Goal: Task Accomplishment & Management: Use online tool/utility

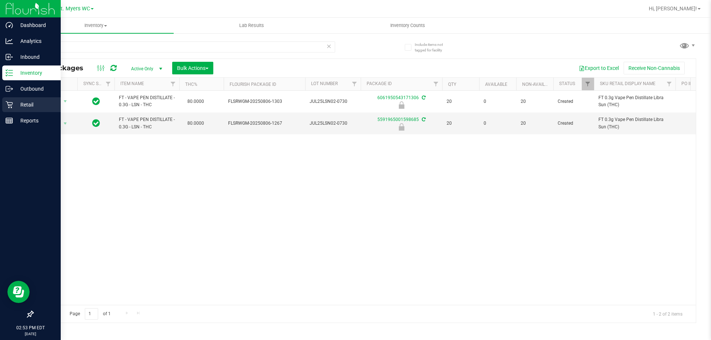
click at [5, 105] on div "Retail" at bounding box center [31, 104] width 58 height 15
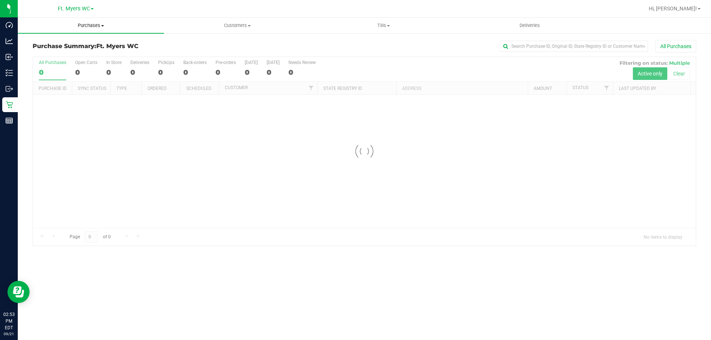
click at [86, 26] on span "Purchases" at bounding box center [91, 25] width 146 height 7
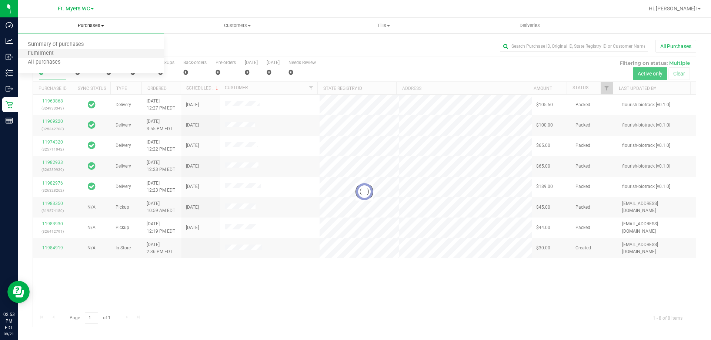
click at [71, 53] on li "Fulfillment" at bounding box center [91, 53] width 146 height 9
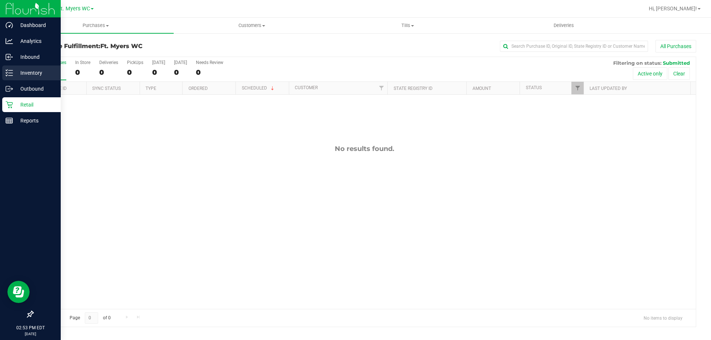
click at [14, 78] on div "Inventory" at bounding box center [31, 73] width 58 height 15
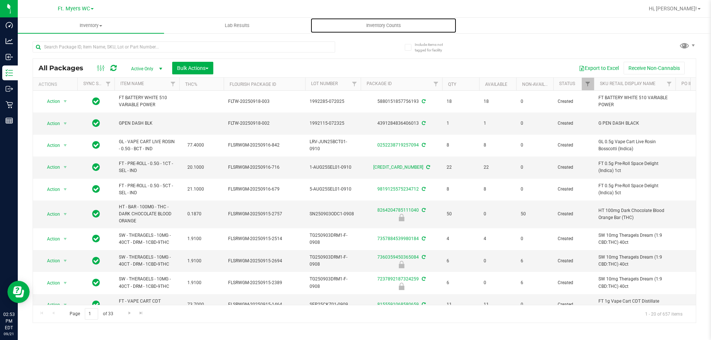
click at [376, 29] on uib-tab-heading "Inventory Counts" at bounding box center [383, 25] width 145 height 15
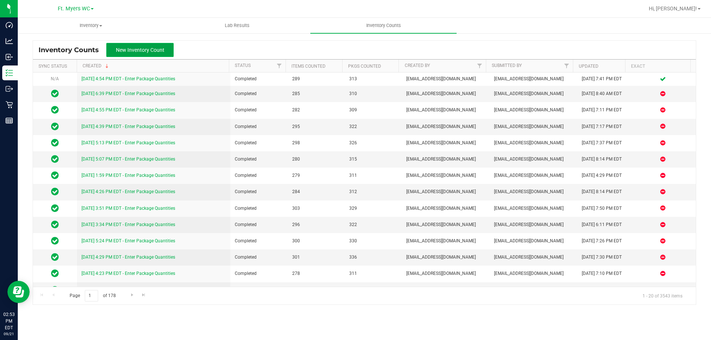
click at [160, 47] on span "New Inventory Count" at bounding box center [140, 50] width 48 height 6
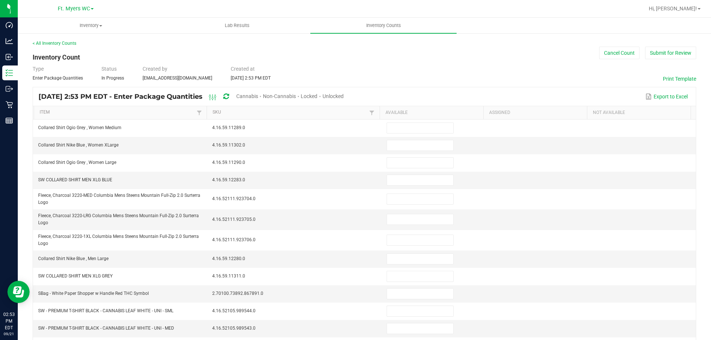
click at [343, 97] on span "Unlocked" at bounding box center [332, 96] width 21 height 6
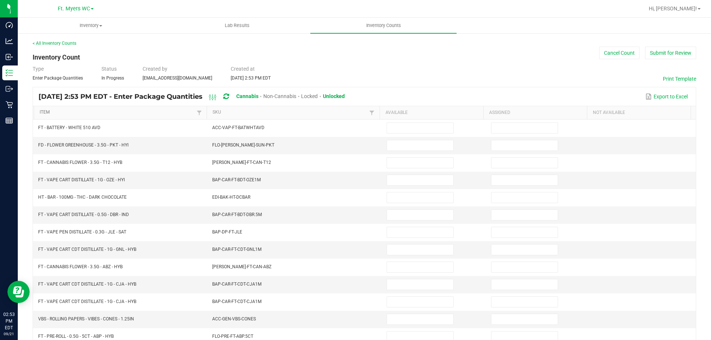
click at [107, 111] on link "Item" at bounding box center [117, 113] width 155 height 6
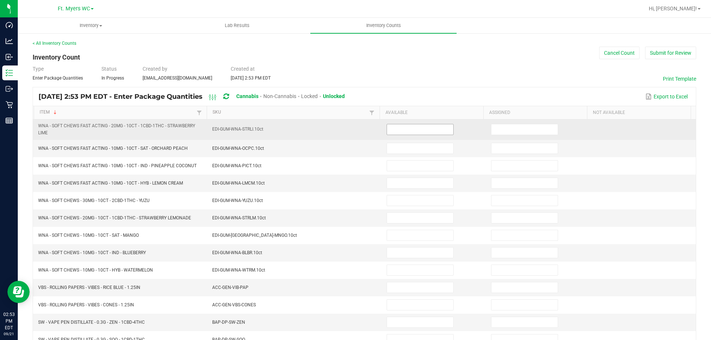
click at [406, 130] on input at bounding box center [420, 129] width 66 height 10
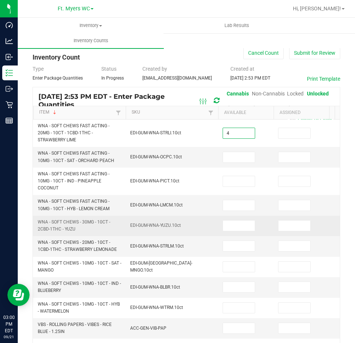
type input "4"
type input "0"
type input "6"
type input "0"
type input "1"
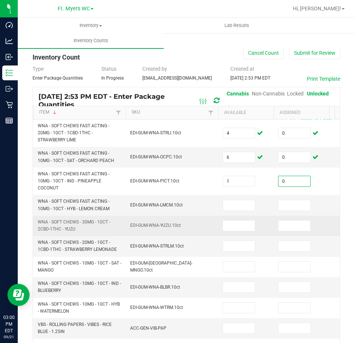
type input "0"
type input "8"
type input "0"
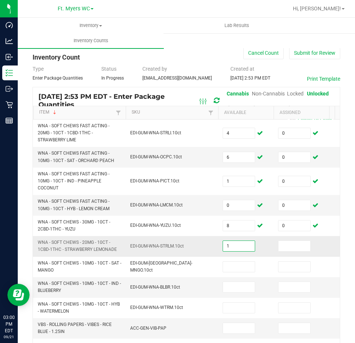
type input "1"
type input "0"
type input "2"
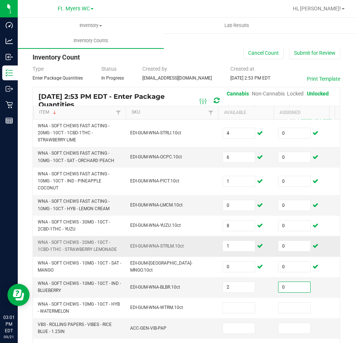
type input "0"
type input "4"
type input "0"
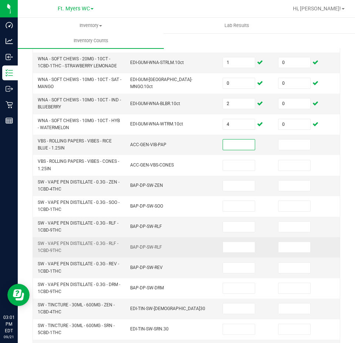
scroll to position [185, 0]
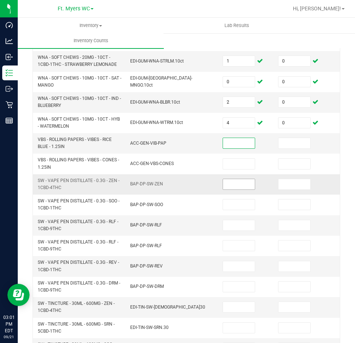
click at [228, 182] on input at bounding box center [239, 184] width 32 height 10
type input "13"
type input "0"
type input "18"
type input "0"
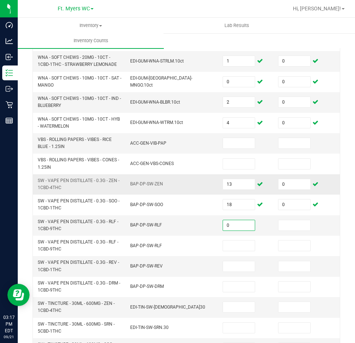
type input "0"
type input "27"
type input "0"
type input "5"
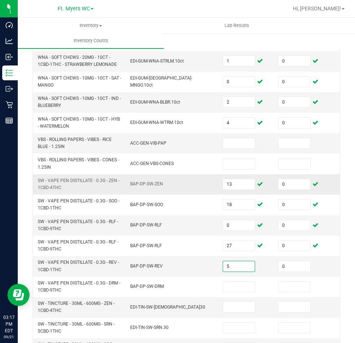
type input "0"
type input "18"
type input "0"
type input "8"
type input "0"
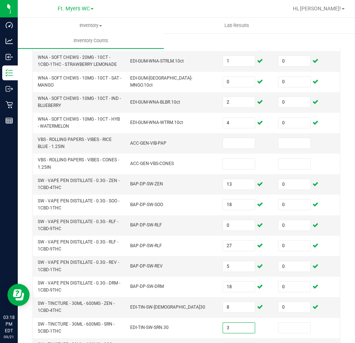
type input "3"
type input "0"
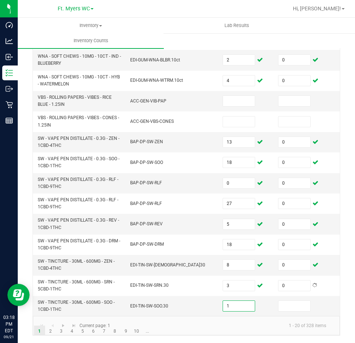
type input "1"
type input "0"
click at [46, 331] on link "2" at bounding box center [50, 331] width 11 height 11
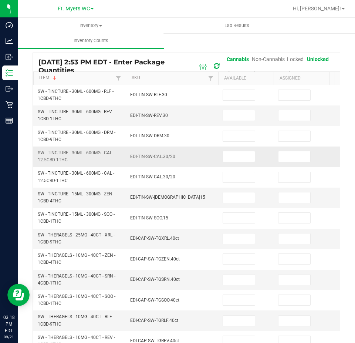
scroll to position [27, 0]
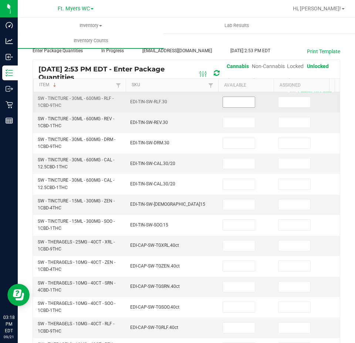
click at [241, 99] on input at bounding box center [239, 102] width 32 height 10
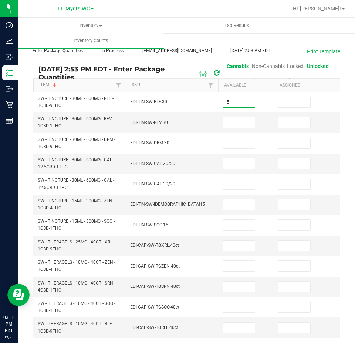
type input "5"
type input "0"
type input "8"
type input "0"
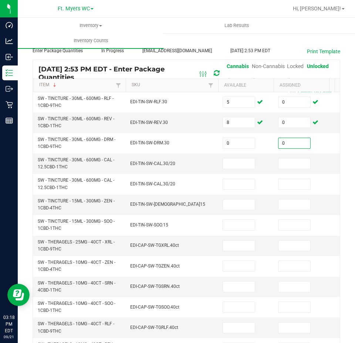
type input "0"
type input "4"
type input "0"
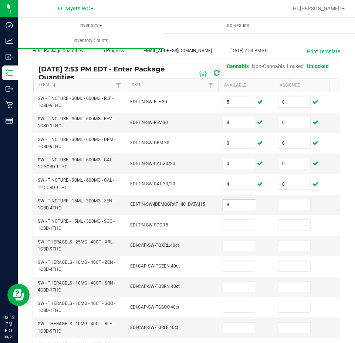
type input "8"
type input "0"
type input "7"
type input "0"
type input "4"
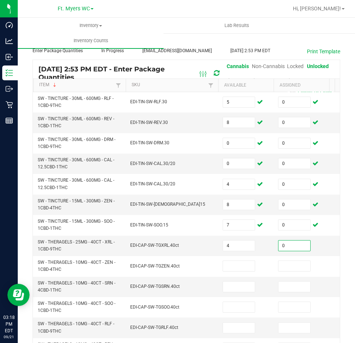
type input "0"
type input "4"
type input "0"
type input "4"
type input "0"
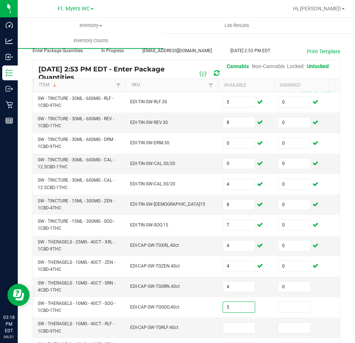
type input "5"
type input "0"
type input "4"
type input "0"
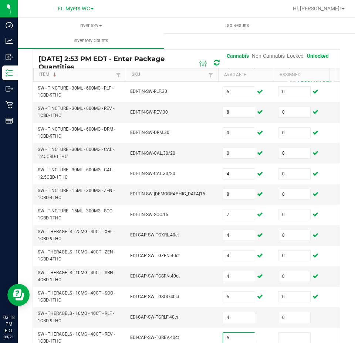
type input "5"
type input "0"
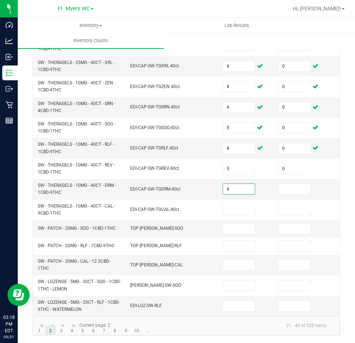
type input "4"
type input "0"
type input "4"
type input "0"
type input "20"
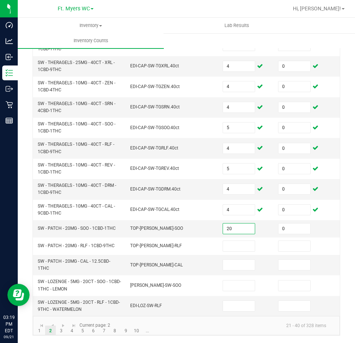
type input "0"
type input "15"
type input "0"
type input "18"
type input "0"
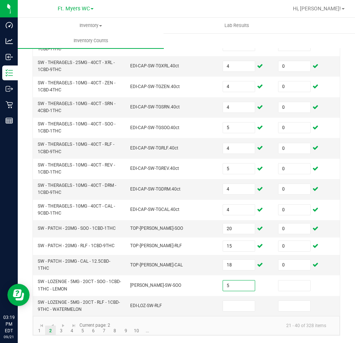
type input "5"
type input "0"
type input "1"
type input "0"
click at [64, 332] on link "3" at bounding box center [61, 331] width 11 height 11
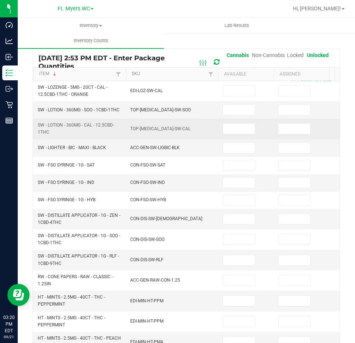
scroll to position [52, 0]
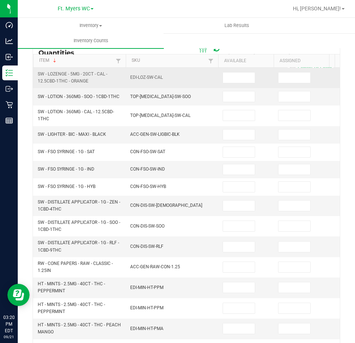
click at [229, 71] on td at bounding box center [246, 78] width 56 height 20
click at [228, 79] on input at bounding box center [239, 78] width 32 height 10
type input "4"
type input "0"
type input "2"
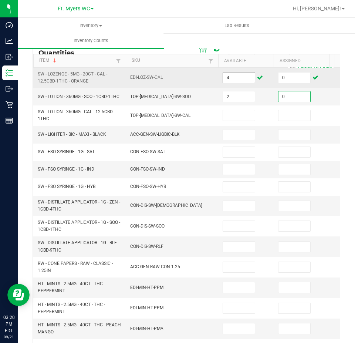
type input "0"
type input "11"
type input "0"
type input "11"
type input "0"
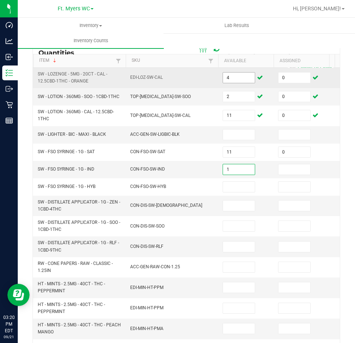
type input "1"
type input "0"
type input "2"
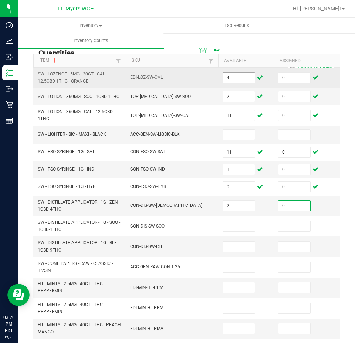
type input "0"
type input "9"
type input "0"
type input "3"
type input "0"
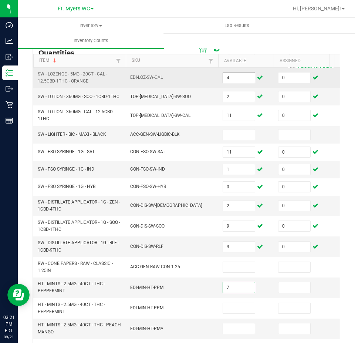
type input "7"
type input "0"
type input "8"
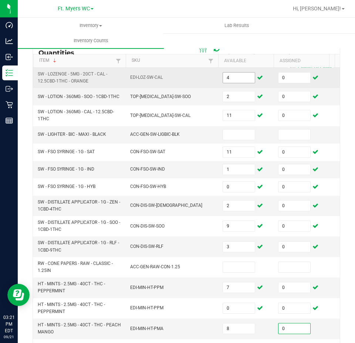
type input "0"
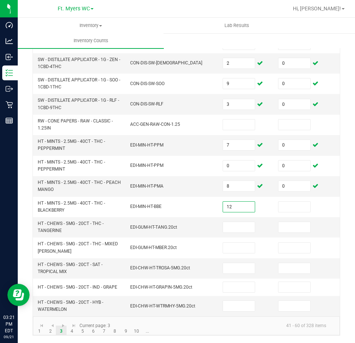
type input "12"
type input "0"
type input "2"
type input "0"
type input "7"
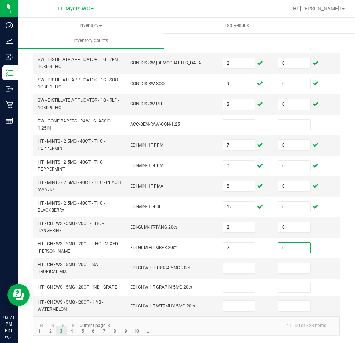
type input "0"
type input "11"
type input "0"
type input "3"
type input "0"
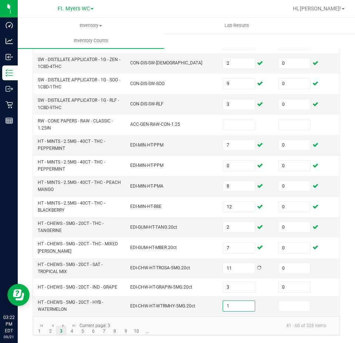
type input "1"
type input "0"
click at [70, 331] on link at bounding box center [73, 325] width 11 height 11
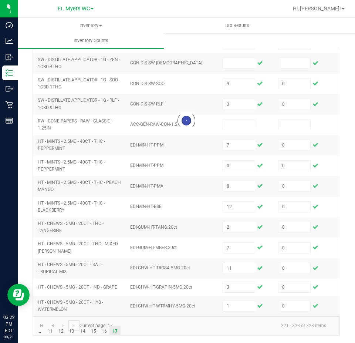
scroll to position [0, 0]
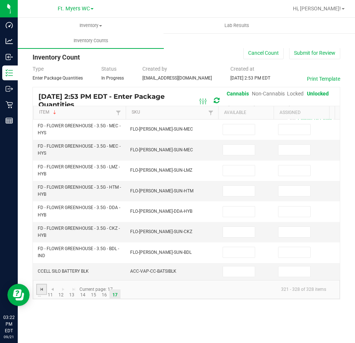
click at [42, 292] on span "Go to the first page" at bounding box center [42, 289] width 6 height 6
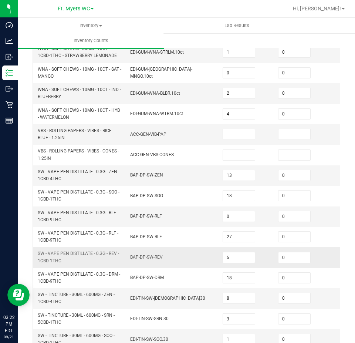
scroll to position [233, 0]
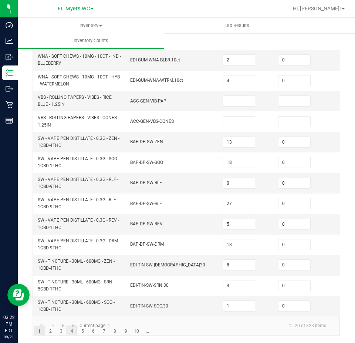
click at [67, 333] on link "4" at bounding box center [72, 331] width 11 height 11
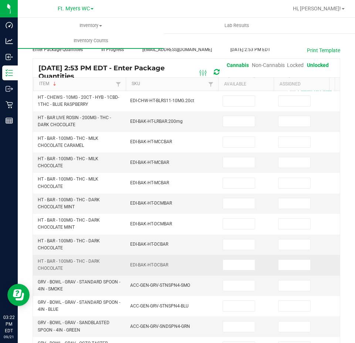
scroll to position [27, 0]
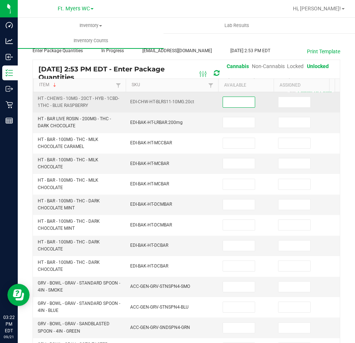
click at [247, 99] on input at bounding box center [239, 102] width 32 height 10
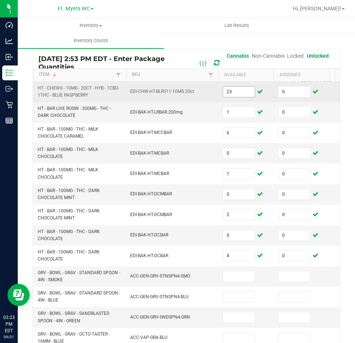
scroll to position [212, 0]
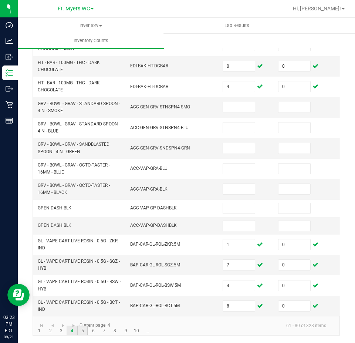
click at [82, 331] on link "5" at bounding box center [82, 331] width 11 height 11
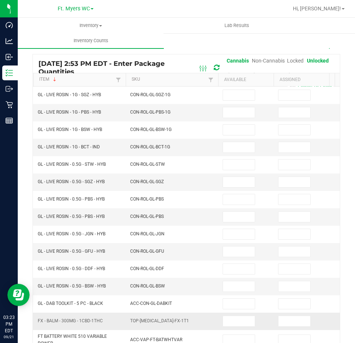
scroll to position [27, 0]
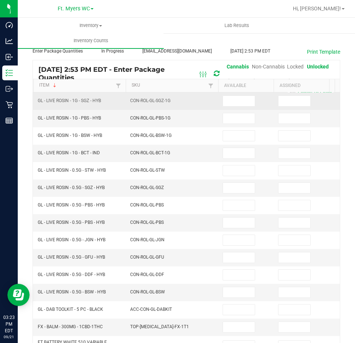
drag, startPoint x: 226, startPoint y: 101, endPoint x: 215, endPoint y: 107, distance: 12.4
click at [227, 102] on input at bounding box center [239, 101] width 32 height 10
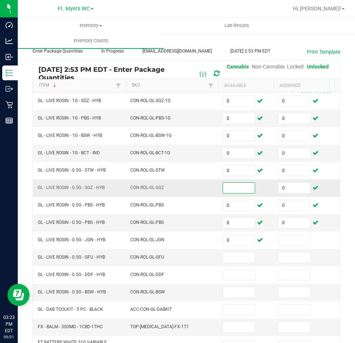
click at [244, 191] on input at bounding box center [239, 188] width 32 height 10
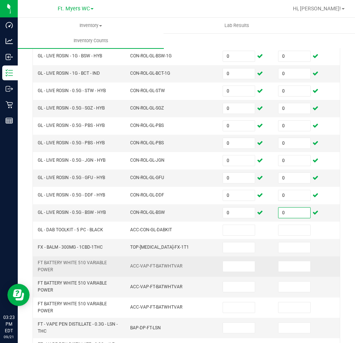
scroll to position [111, 0]
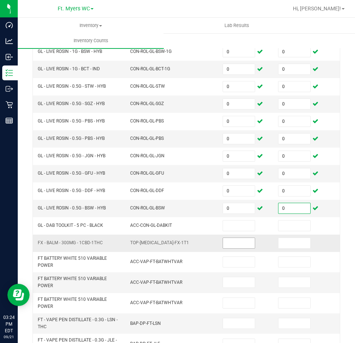
click at [224, 242] on td at bounding box center [246, 243] width 56 height 17
click at [227, 241] on input at bounding box center [239, 243] width 32 height 10
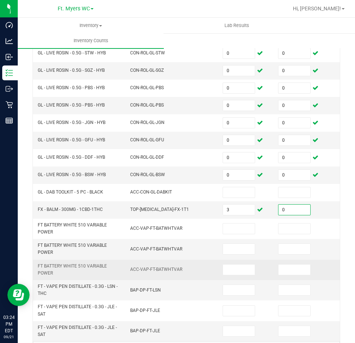
scroll to position [175, 0]
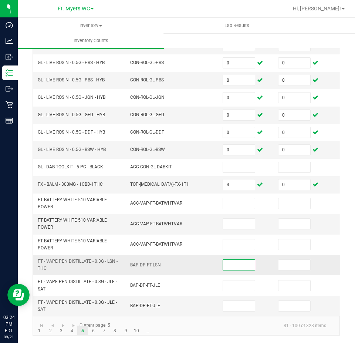
click at [234, 260] on input at bounding box center [239, 265] width 32 height 10
click at [89, 334] on link "6" at bounding box center [93, 331] width 11 height 11
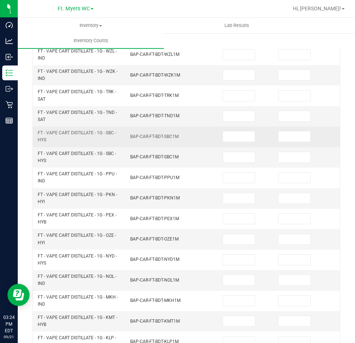
scroll to position [27, 0]
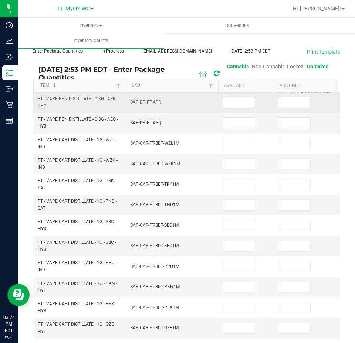
click at [225, 101] on input at bounding box center [239, 102] width 32 height 10
